Goal: Complete application form: Complete application form

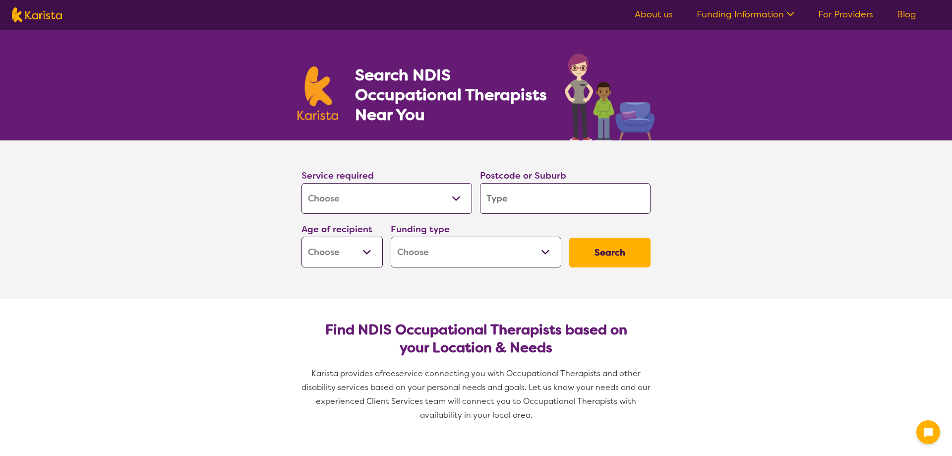
select select "[MEDICAL_DATA]"
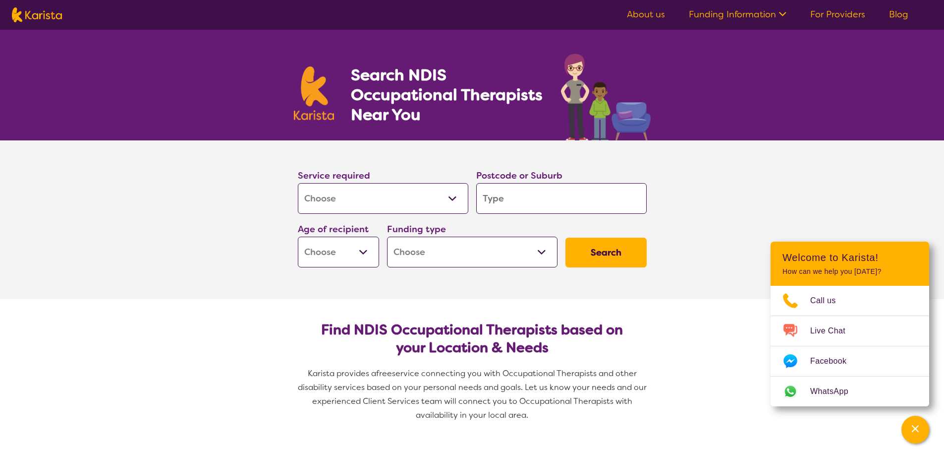
click at [526, 201] on input "search" at bounding box center [561, 198] width 171 height 31
type input "2"
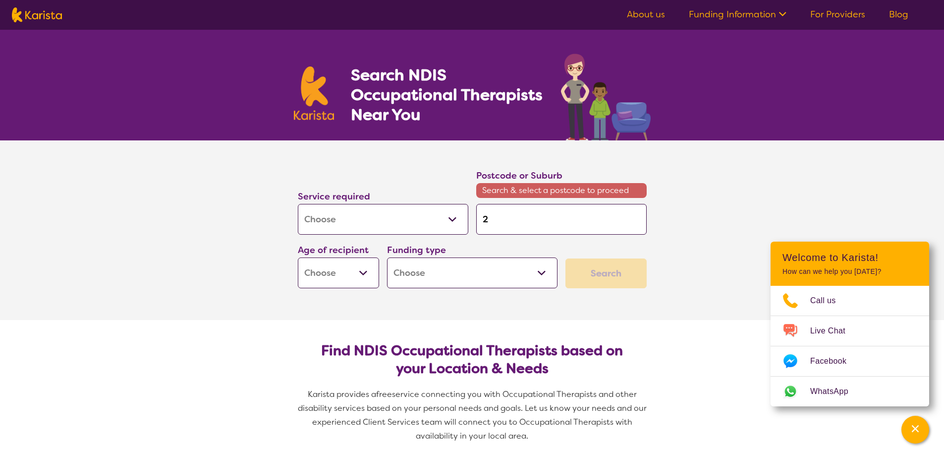
type input "21"
type input "216"
type input "2167"
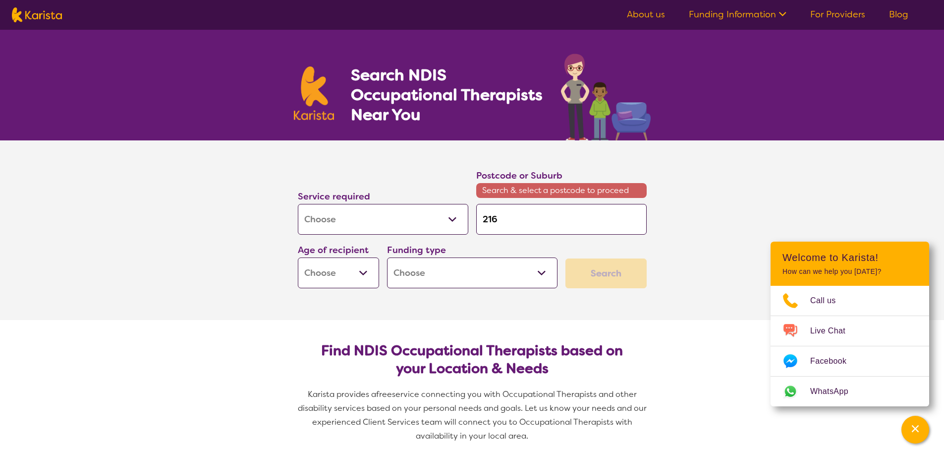
type input "2167"
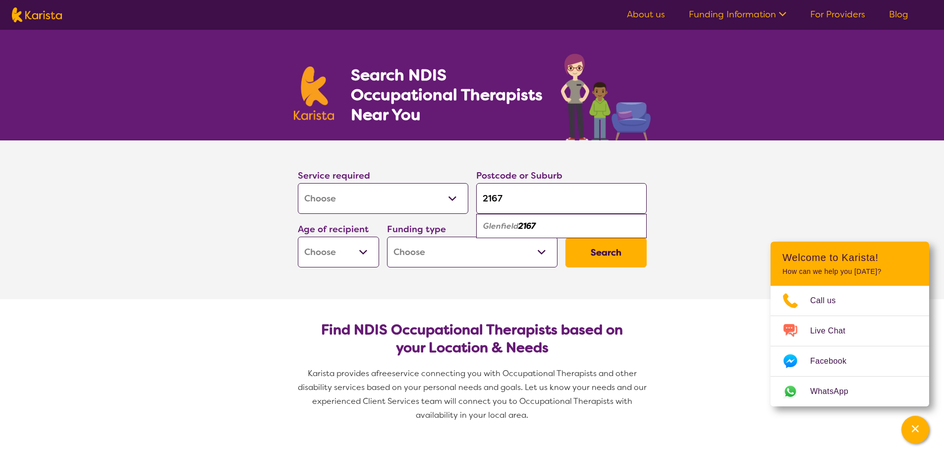
type input "2167"
click at [511, 224] on em "Glenfield" at bounding box center [500, 226] width 35 height 10
click at [363, 253] on select "Early Childhood - 0 to 9 Child - 10 to 11 Adolescent - 12 to 17 Adult - 18 to 6…" at bounding box center [338, 251] width 81 height 31
select select "AG"
click at [298, 236] on select "Early Childhood - 0 to 9 Child - 10 to 11 Adolescent - 12 to 17 Adult - 18 to 6…" at bounding box center [338, 251] width 81 height 31
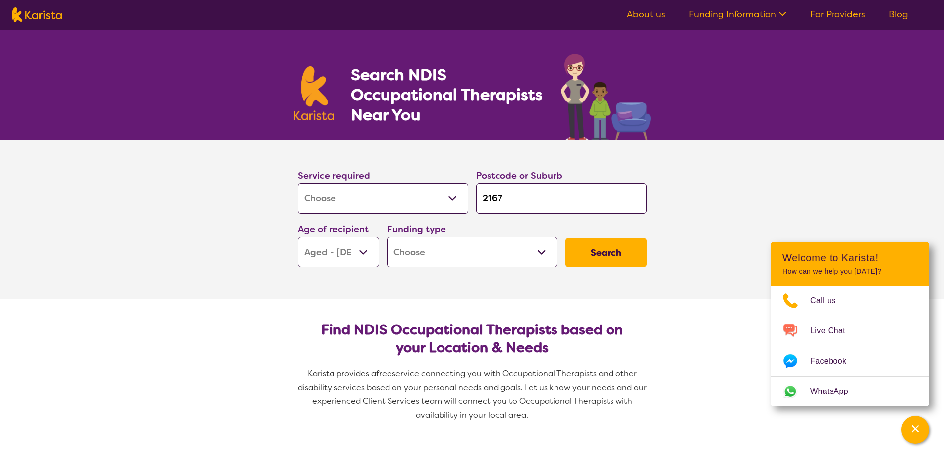
select select "AG"
click at [418, 255] on select "Home Care Package (HCP) National Disability Insurance Scheme (NDIS) I don't know" at bounding box center [472, 251] width 171 height 31
select select "HCP"
click at [387, 236] on select "Home Care Package (HCP) National Disability Insurance Scheme (NDIS) I don't know" at bounding box center [472, 251] width 171 height 31
select select "HCP"
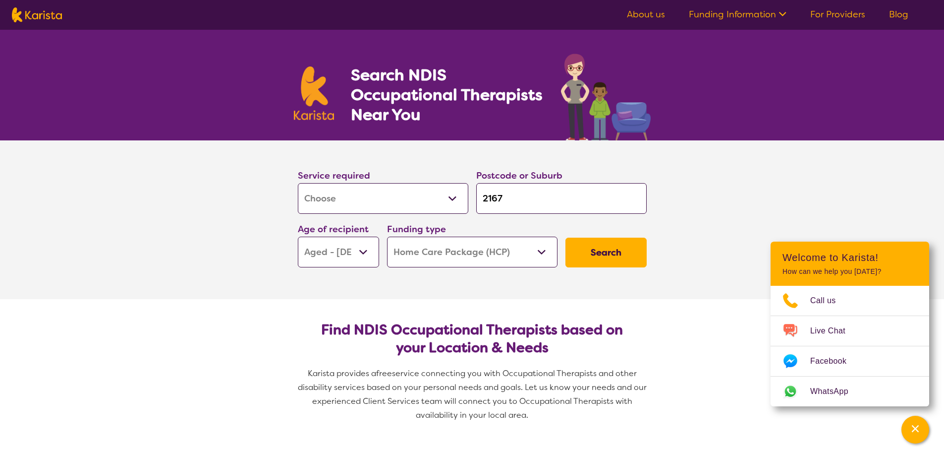
click at [594, 258] on button "Search" at bounding box center [606, 252] width 81 height 30
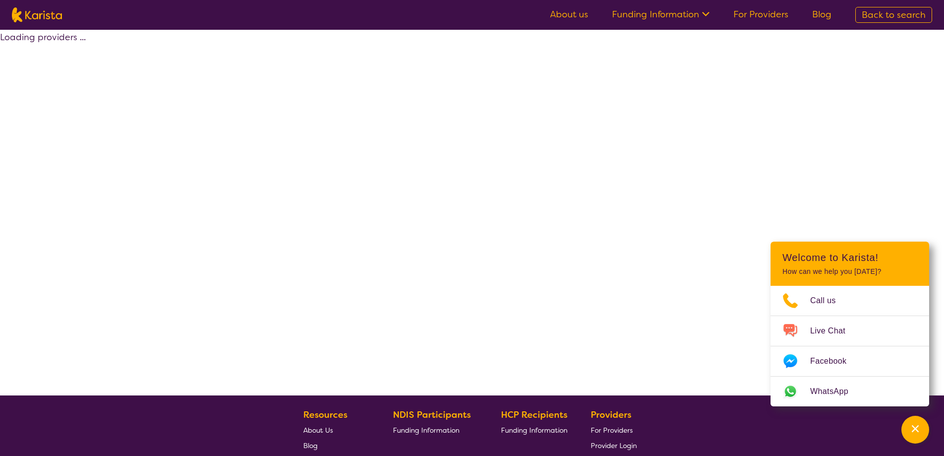
select select "[MEDICAL_DATA]"
select select "AG"
select select "HCP"
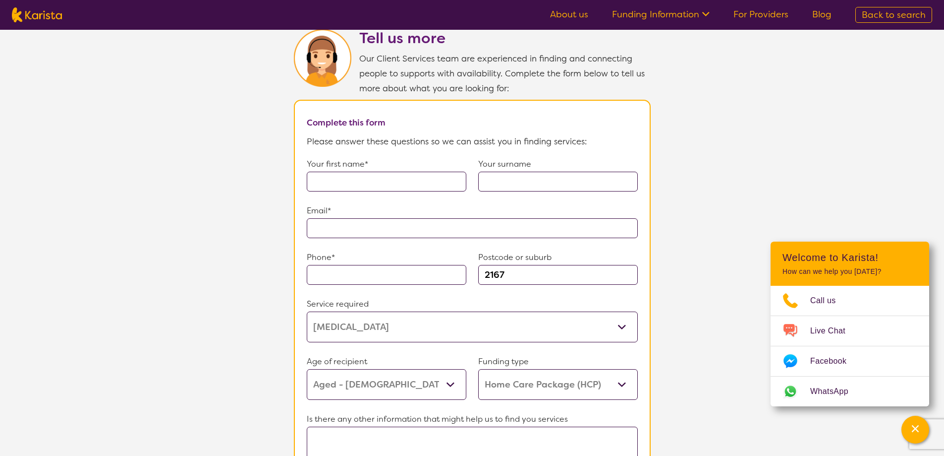
scroll to position [644, 0]
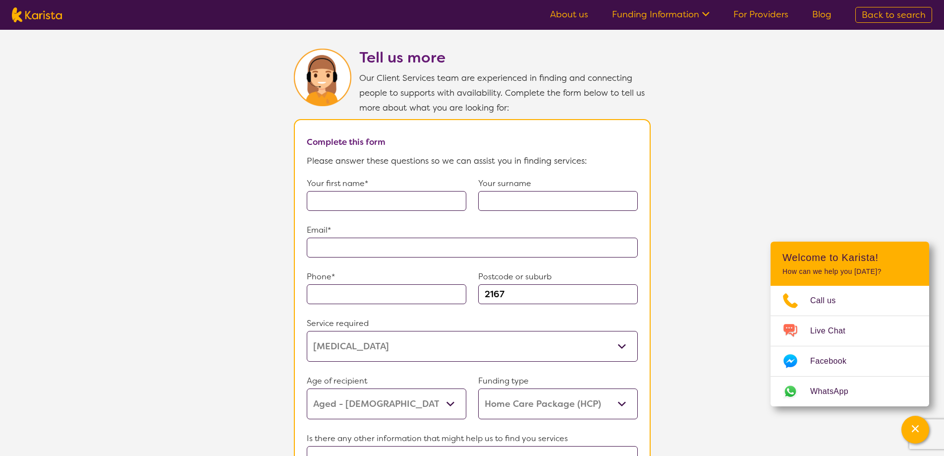
click at [339, 203] on div "Your first name* Your surname" at bounding box center [472, 199] width 331 height 47
click at [345, 196] on input "text" at bounding box center [387, 201] width 160 height 20
type input "[PERSON_NAME]"
type input "**********"
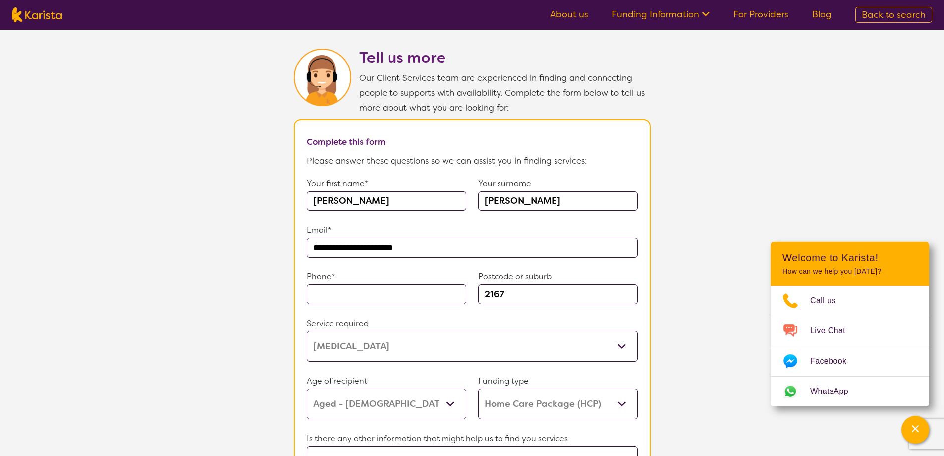
type input "0411613131"
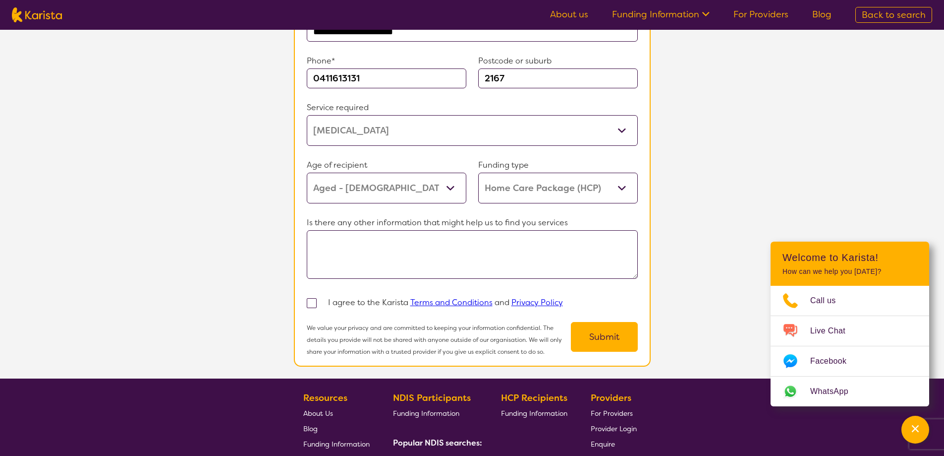
scroll to position [942, 0]
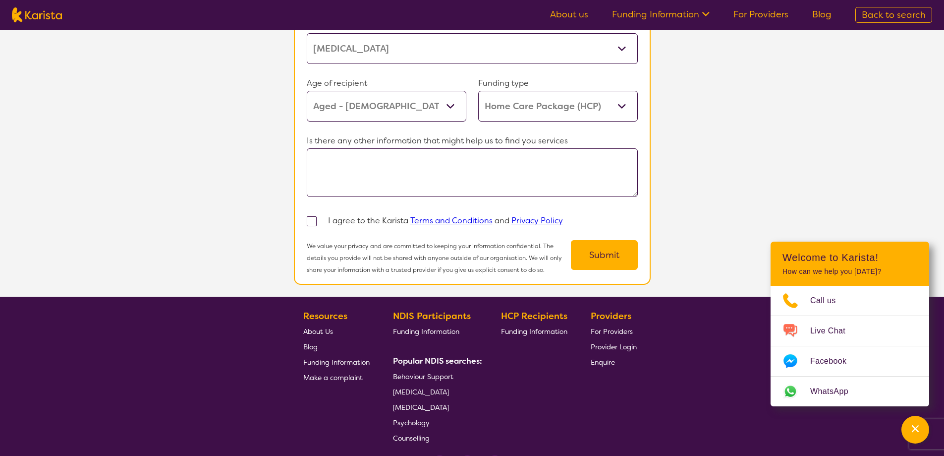
click at [337, 159] on textarea at bounding box center [472, 172] width 331 height 49
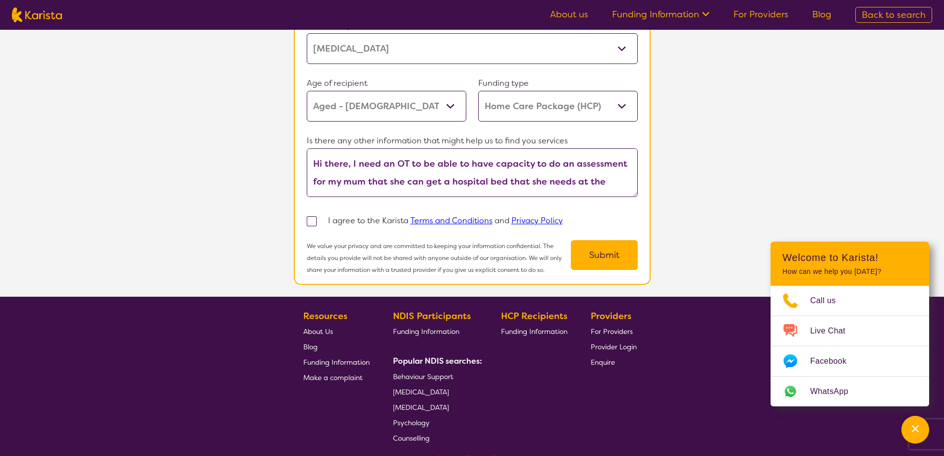
scroll to position [9, 0]
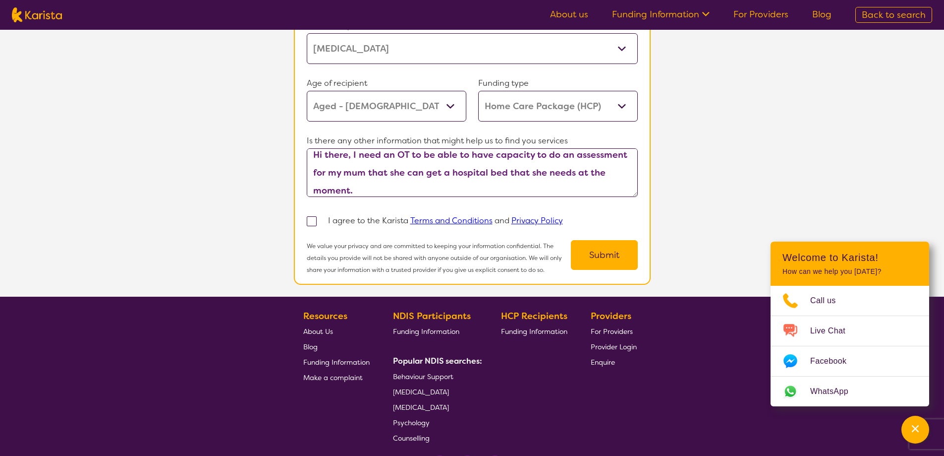
type textarea "Hi there, I need an OT to be able to have capacity to do an assessment for my m…"
click at [311, 216] on span at bounding box center [312, 221] width 10 height 10
click at [322, 217] on input "checkbox" at bounding box center [325, 220] width 6 height 6
checkbox input "true"
click at [606, 252] on button "Submit" at bounding box center [604, 255] width 67 height 30
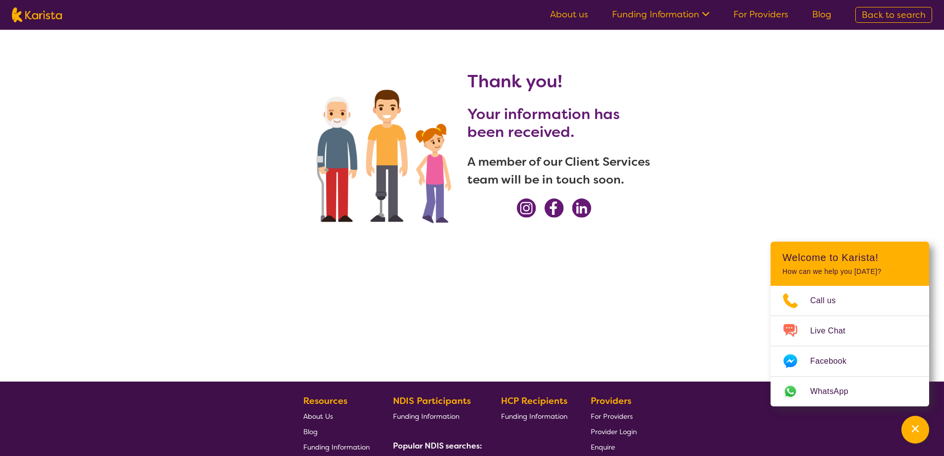
scroll to position [0, 0]
